Goal: Task Accomplishment & Management: Complete application form

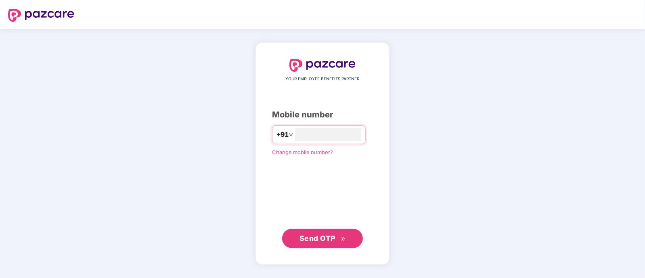
type input "**********"
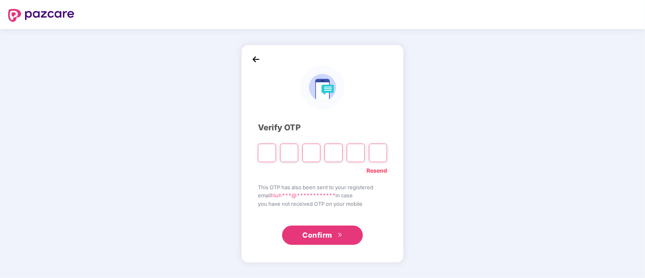
paste input "*"
type input "*"
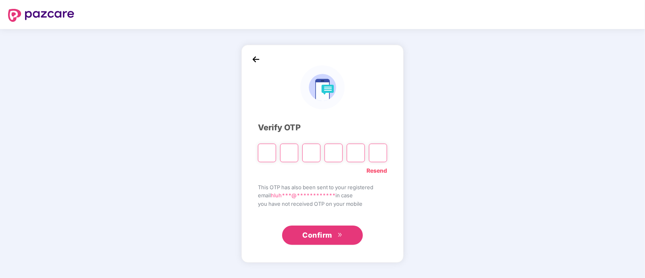
type input "*"
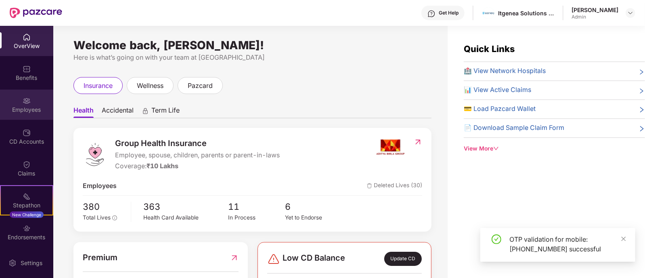
click at [18, 112] on div "Employees" at bounding box center [26, 110] width 53 height 8
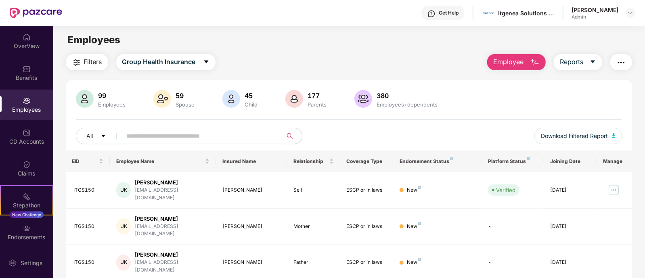
click at [514, 61] on span "Employee" at bounding box center [508, 62] width 30 height 10
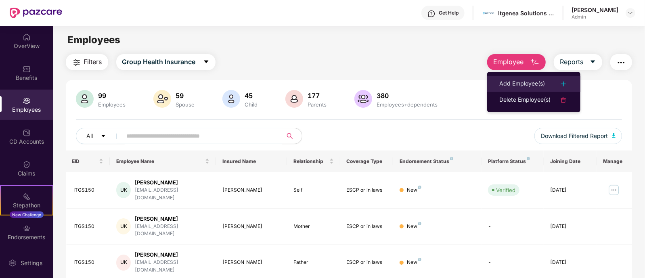
click at [537, 82] on div "Add Employee(s)" at bounding box center [523, 84] width 46 height 10
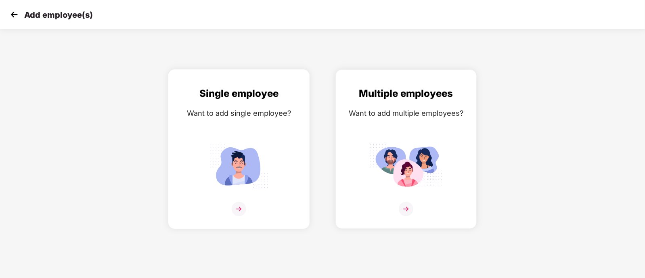
click at [273, 166] on img at bounding box center [239, 166] width 73 height 50
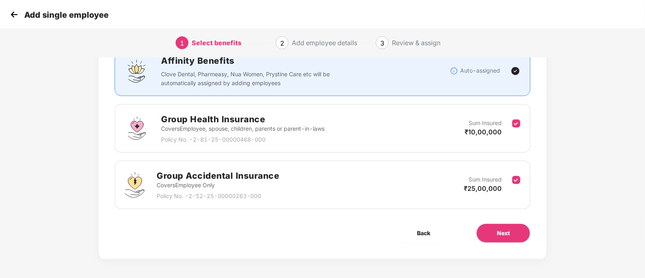
scroll to position [67, 0]
click at [490, 231] on button "Next" at bounding box center [504, 232] width 54 height 19
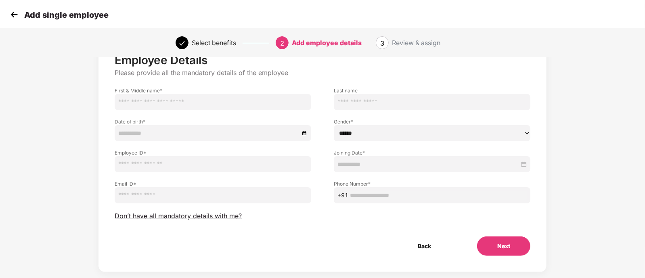
scroll to position [45, 0]
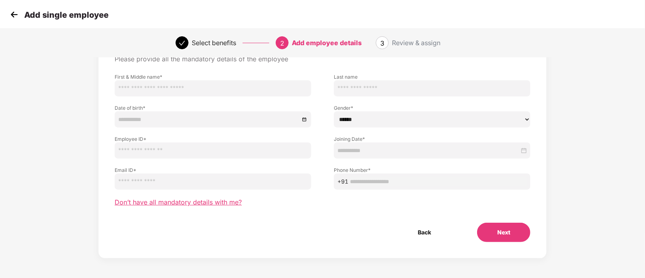
click at [157, 202] on span "Don’t have all mandatory details with me?" at bounding box center [178, 202] width 127 height 8
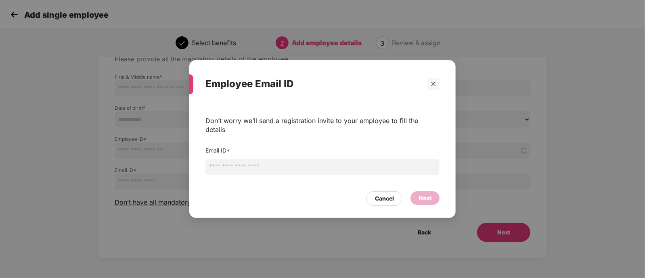
click at [217, 167] on input "email" at bounding box center [323, 167] width 234 height 16
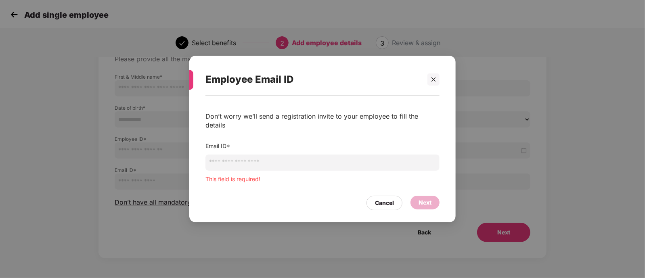
click at [220, 166] on input "email" at bounding box center [323, 163] width 234 height 16
paste input "**********"
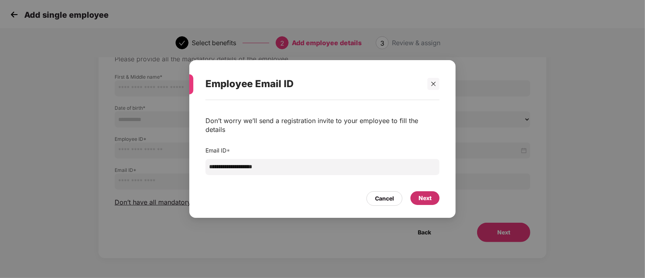
type input "**********"
click at [427, 196] on div "Next" at bounding box center [425, 198] width 13 height 9
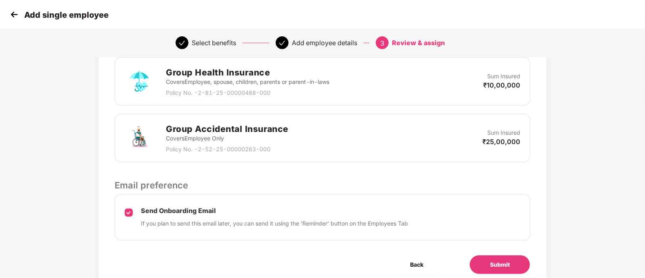
scroll to position [228, 0]
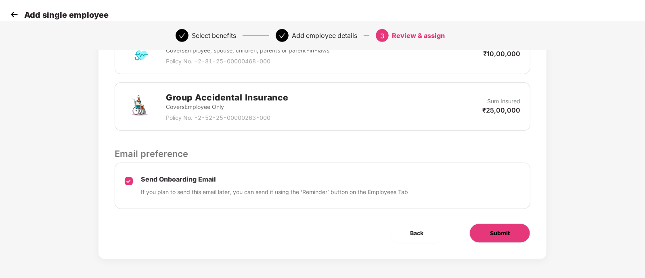
click at [503, 233] on span "Submit" at bounding box center [500, 233] width 20 height 9
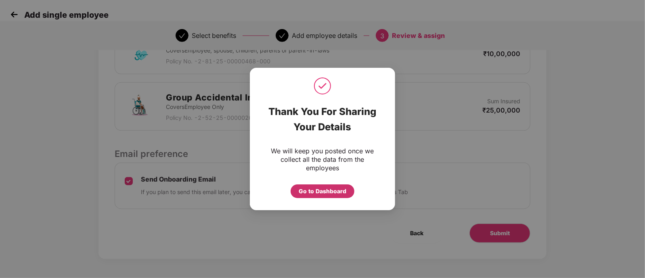
click at [324, 192] on div "Go to Dashboard" at bounding box center [323, 191] width 48 height 9
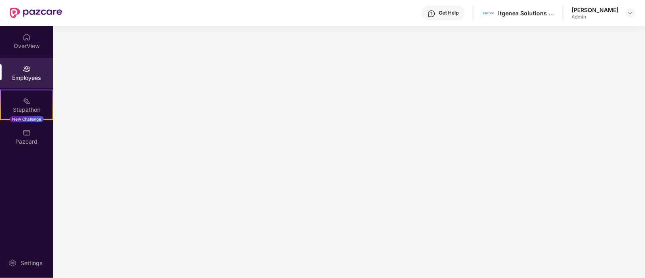
scroll to position [0, 0]
